Goal: Check status: Check status

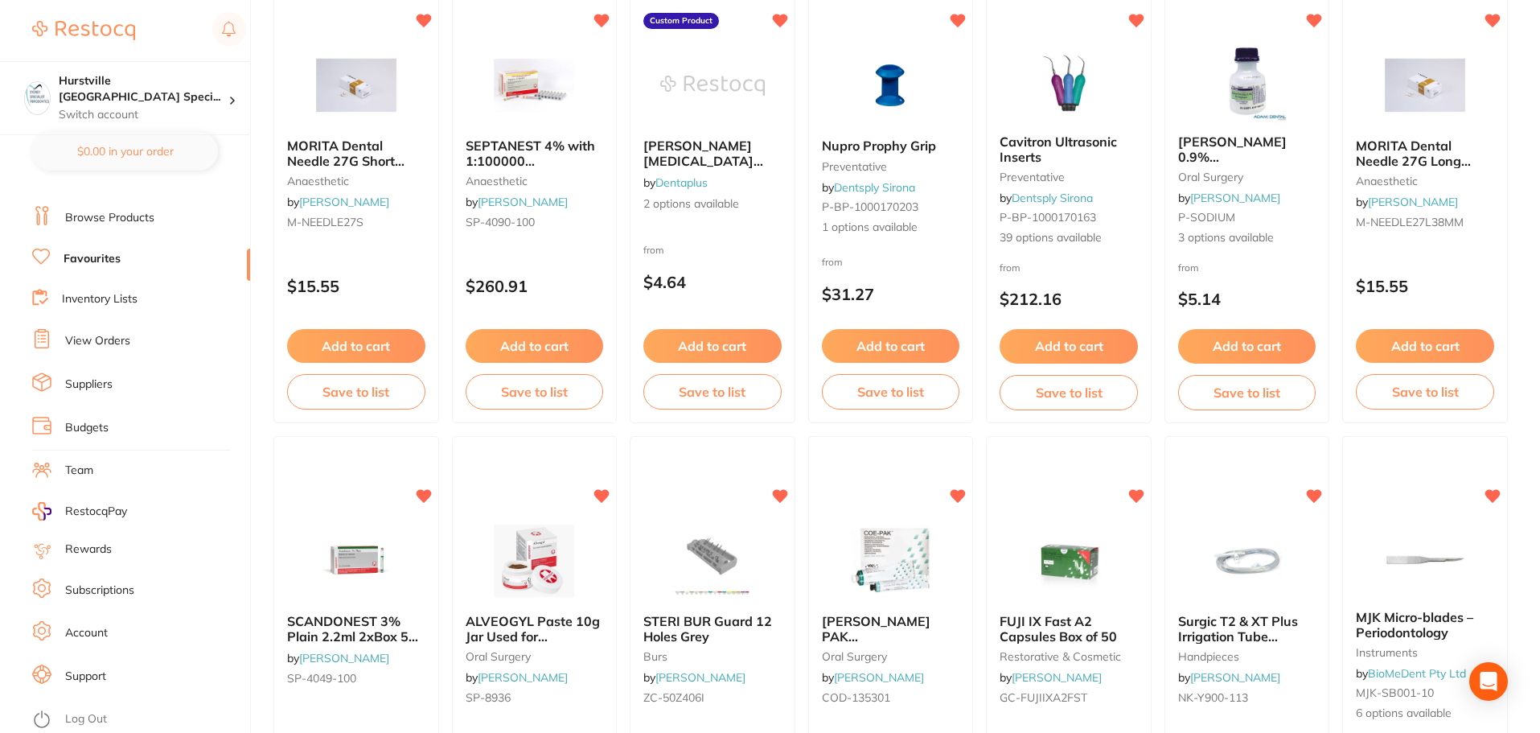
scroll to position [241, 0]
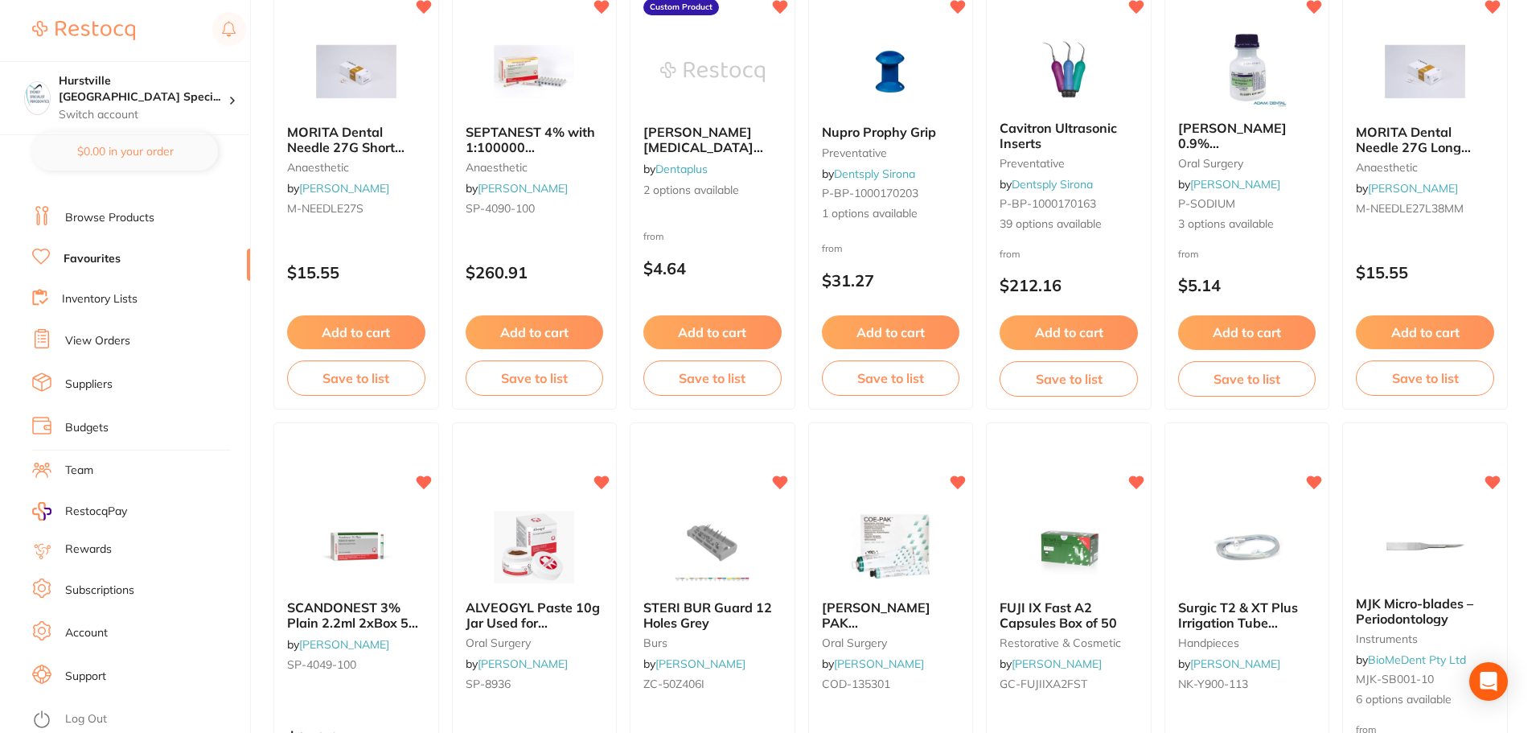
click at [103, 331] on li "View Orders" at bounding box center [141, 341] width 218 height 24
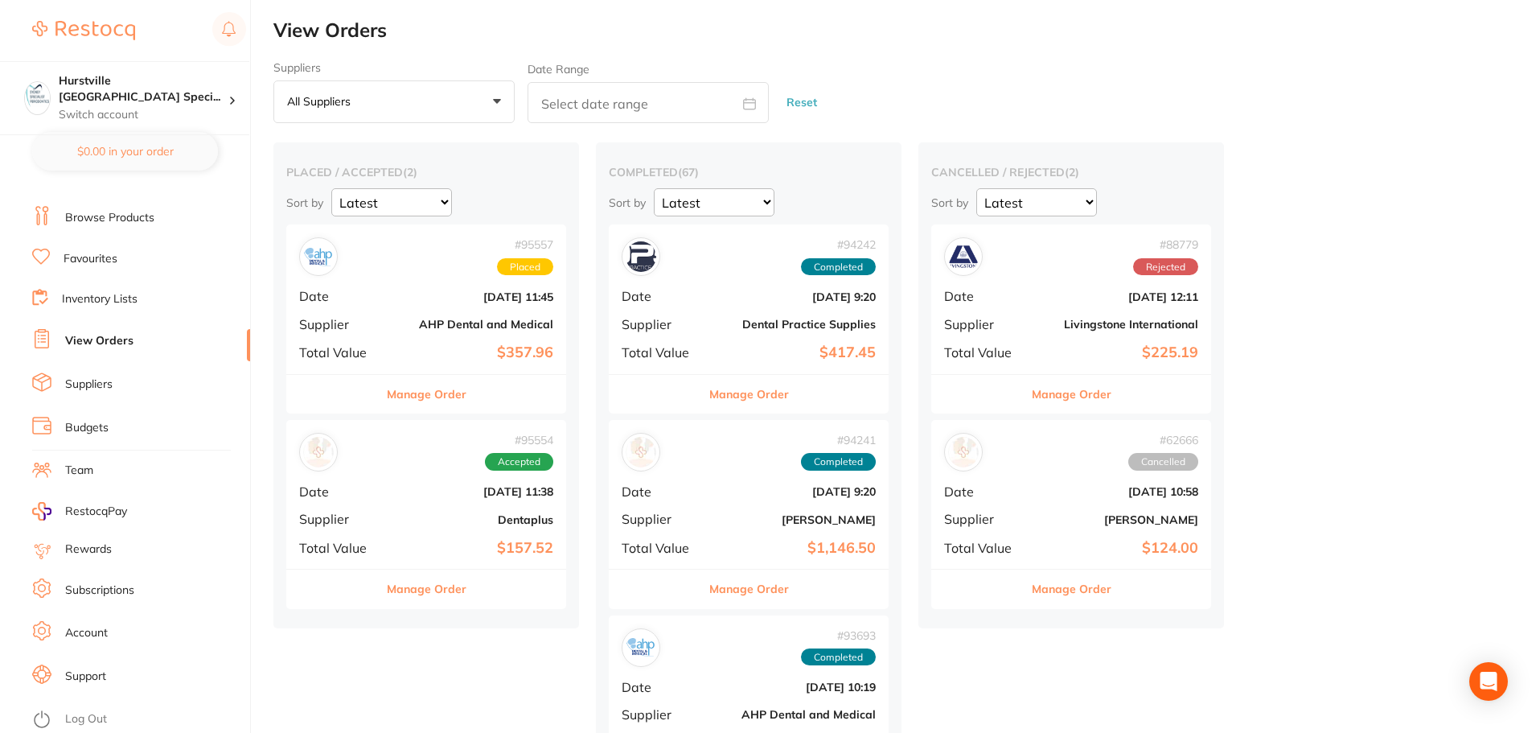
click at [418, 500] on div "# 95554 Accepted Date [DATE] 11:38 Supplier Dentaplus Total Value $157.52" at bounding box center [426, 494] width 280 height 149
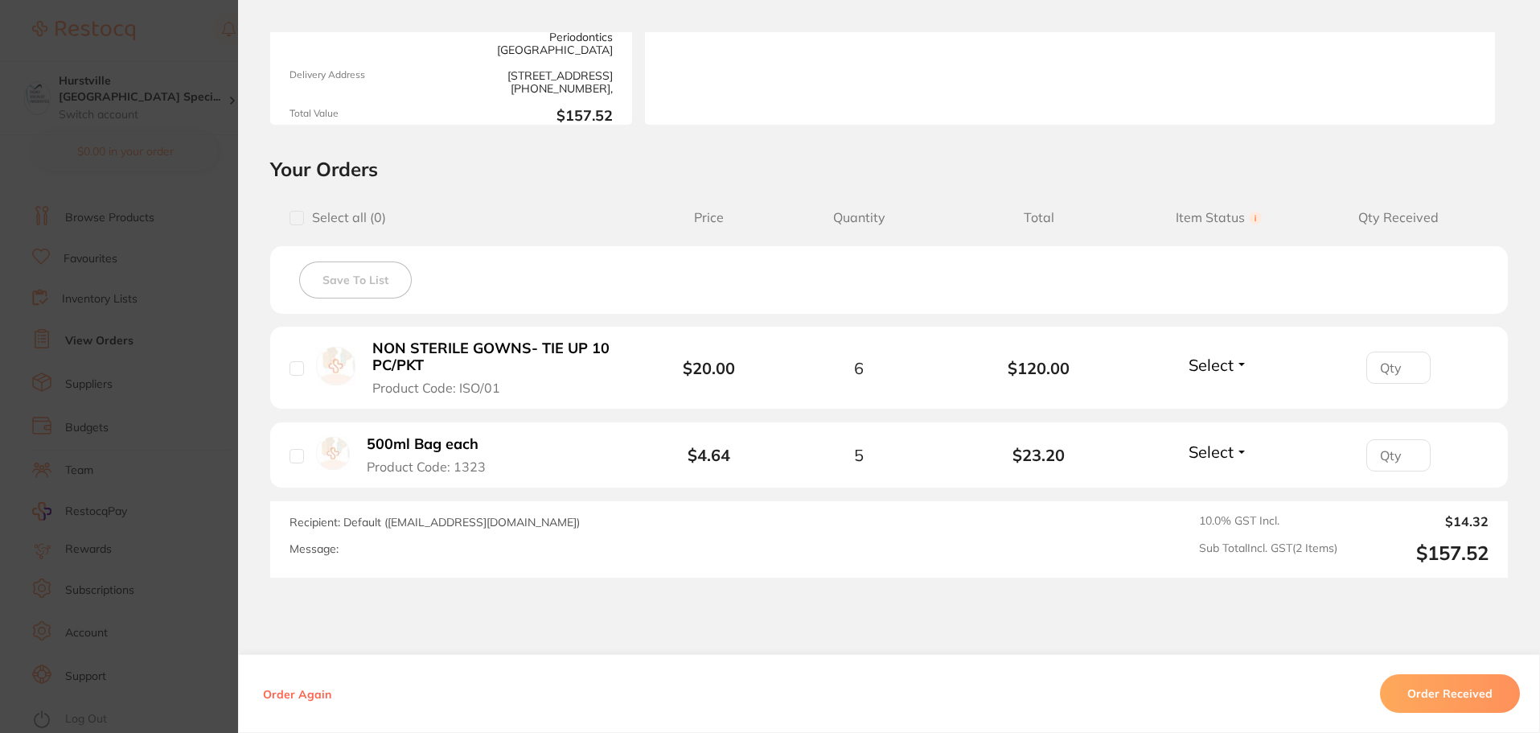
scroll to position [241, 0]
click at [295, 208] on input "checkbox" at bounding box center [297, 215] width 14 height 14
checkbox input "true"
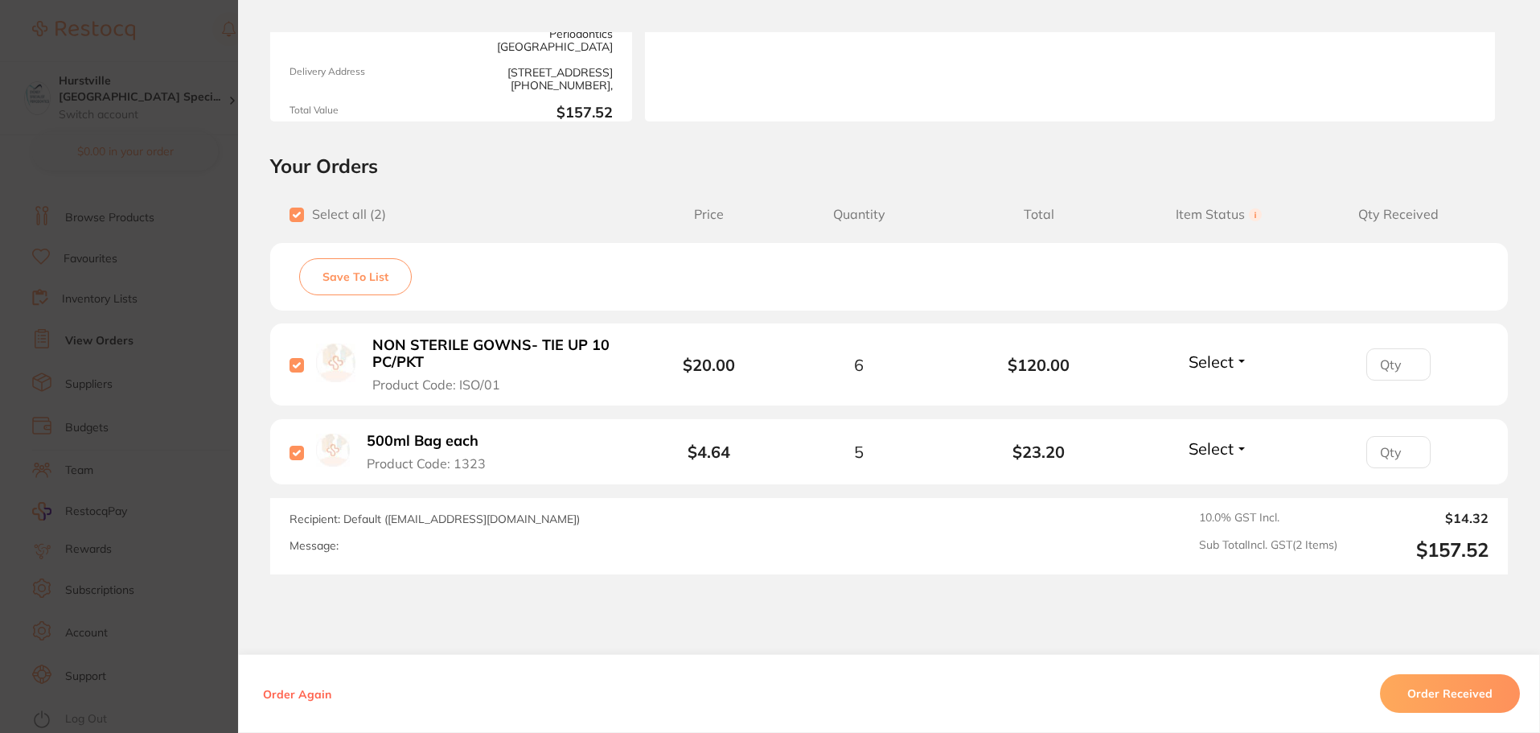
click at [1483, 702] on button "Order Received" at bounding box center [1450, 693] width 140 height 39
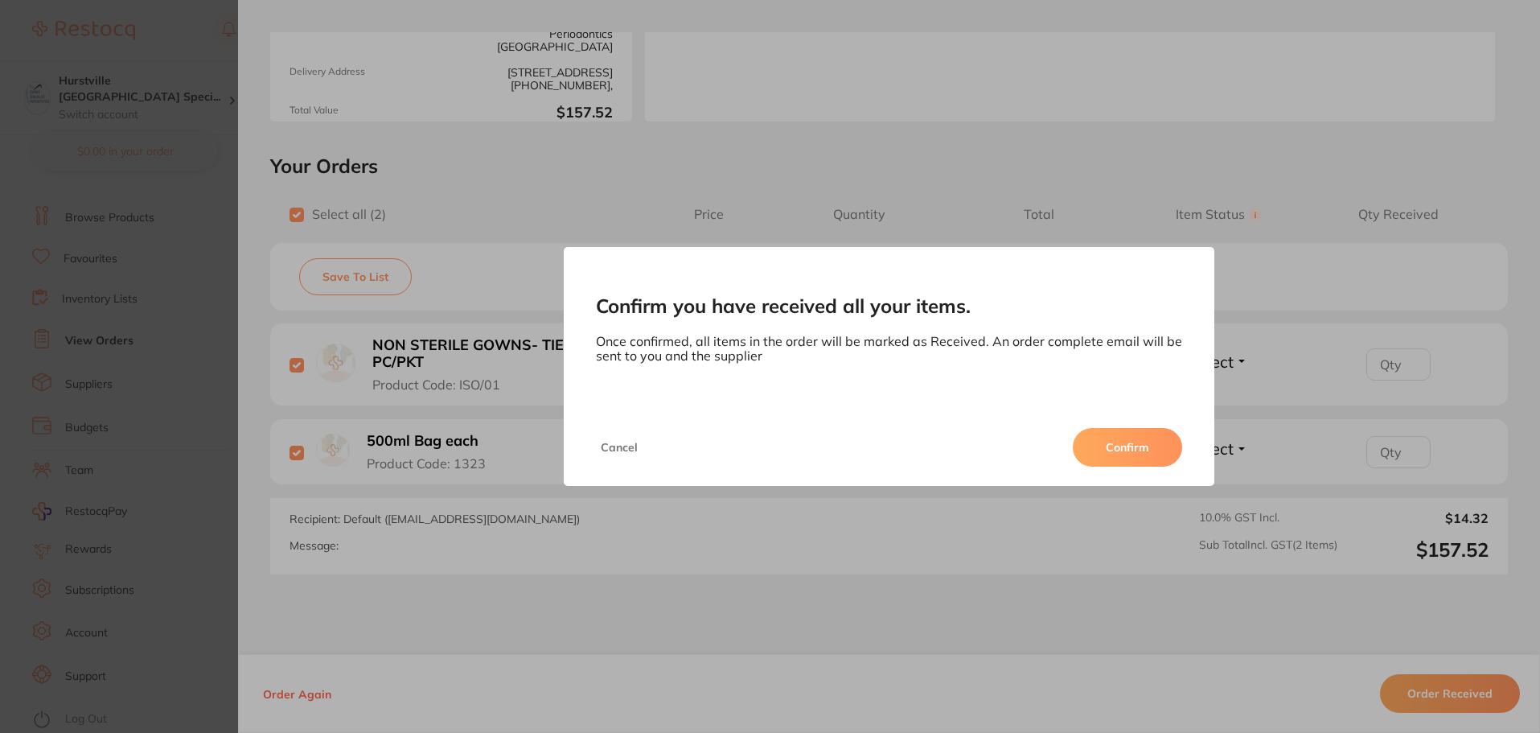
click at [1105, 448] on button "Confirm" at bounding box center [1127, 447] width 109 height 39
